Goal: Transaction & Acquisition: Download file/media

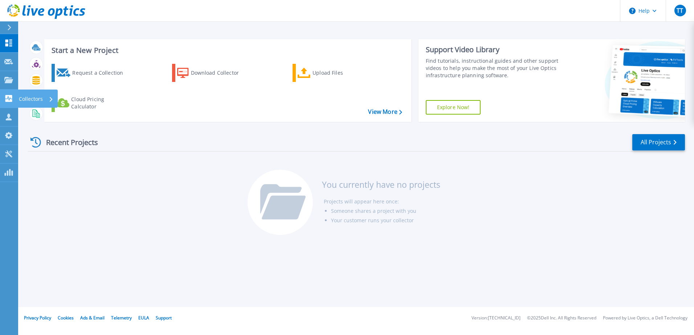
click at [11, 99] on icon at bounding box center [8, 98] width 9 height 7
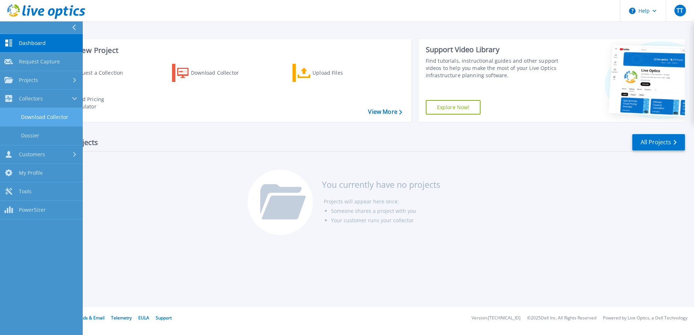
click at [31, 116] on link "Download Collector" at bounding box center [41, 117] width 83 height 19
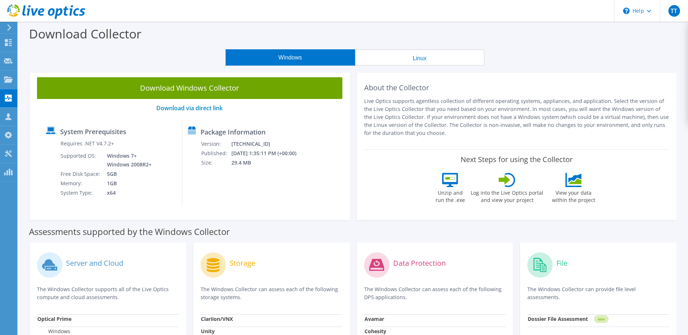
click at [177, 96] on link "Download Windows Collector" at bounding box center [190, 88] width 306 height 22
click at [507, 36] on div "Download Collector" at bounding box center [353, 36] width 663 height 28
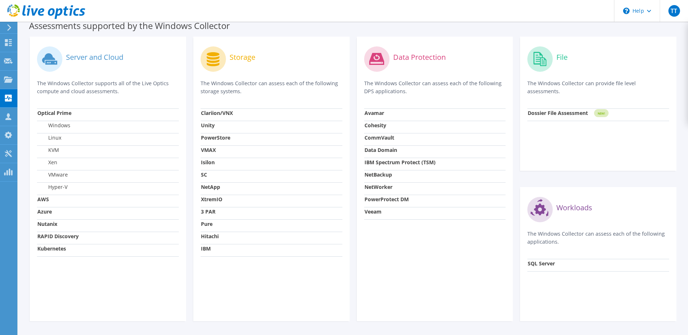
scroll to position [218, 0]
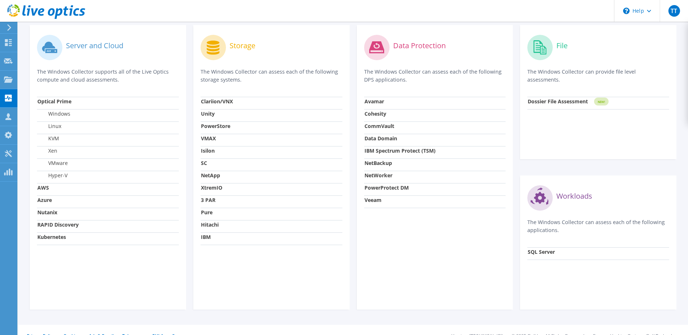
click at [215, 175] on strong "NetApp" at bounding box center [210, 175] width 19 height 7
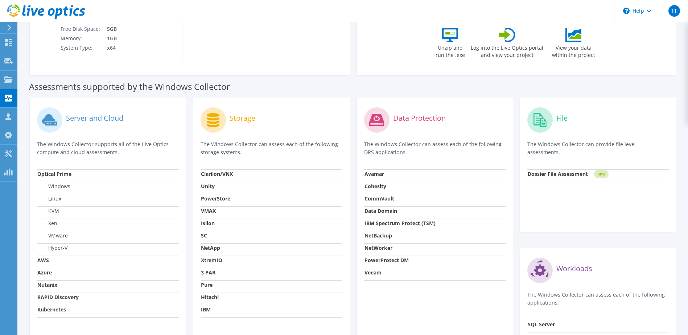
scroll to position [0, 0]
